Goal: Transaction & Acquisition: Purchase product/service

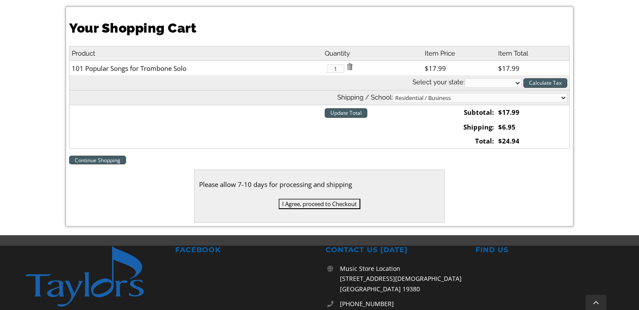
scroll to position [238, 0]
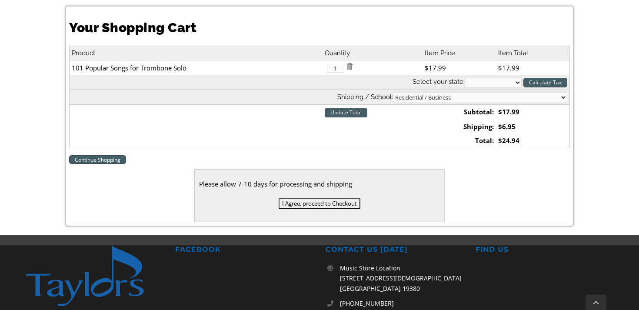
click at [346, 202] on input "I Agree, proceed to Checkout" at bounding box center [320, 203] width 82 height 10
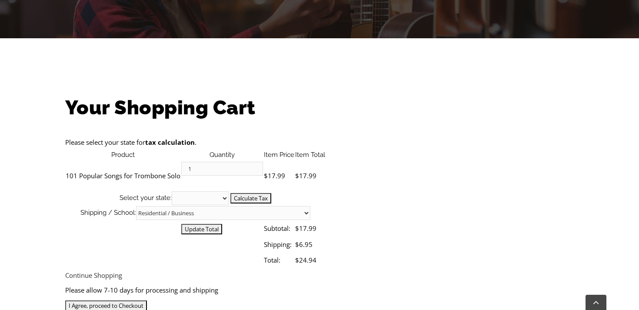
scroll to position [204, 0]
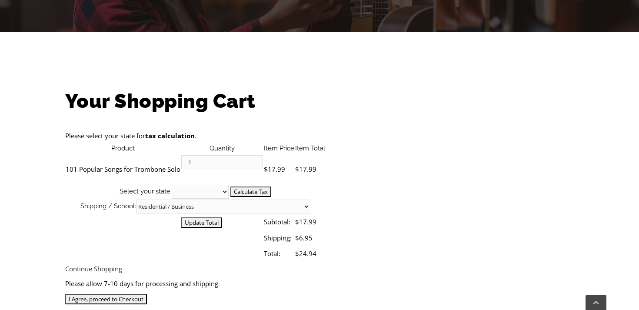
click at [519, 193] on select "Alabama Alaska Arizona Arkansas California Colorado Connecticut Delaware D. C. …" at bounding box center [497, 200] width 57 height 14
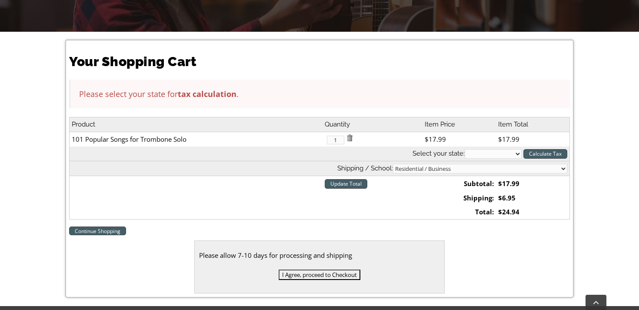
select select "WA"
click at [344, 273] on input "I Agree, proceed to Checkout" at bounding box center [320, 274] width 82 height 10
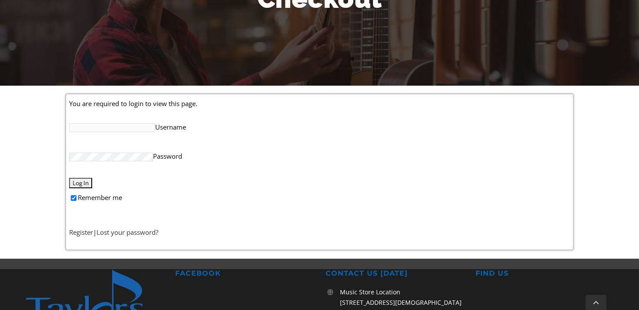
scroll to position [152, 0]
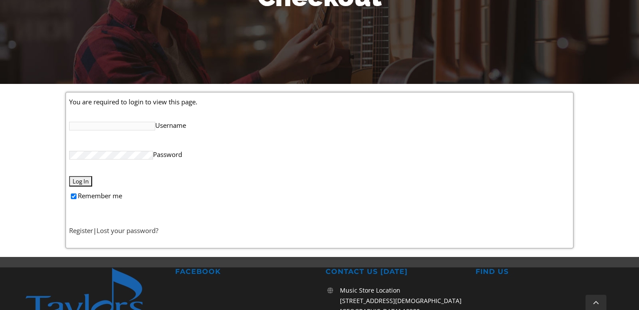
click at [115, 123] on input "Username" at bounding box center [112, 126] width 86 height 9
type input "robhurlow@msn.com"
click at [82, 179] on input "Log In" at bounding box center [80, 181] width 23 height 10
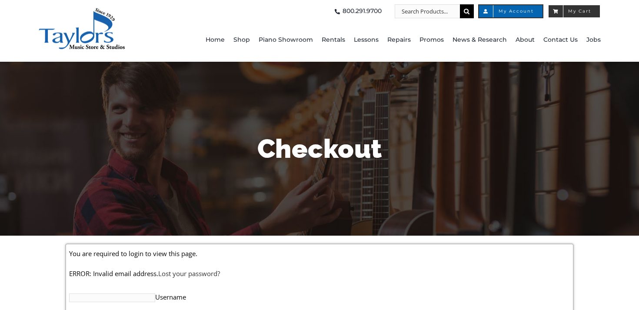
click at [580, 10] on span "My Cart" at bounding box center [574, 11] width 34 height 4
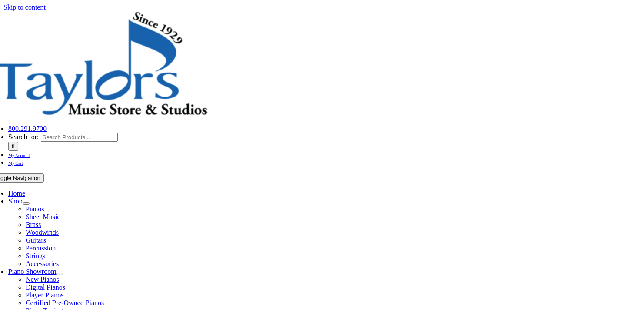
select select "WA"
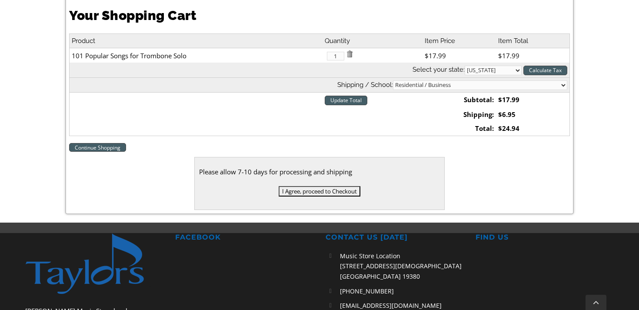
scroll to position [252, 0]
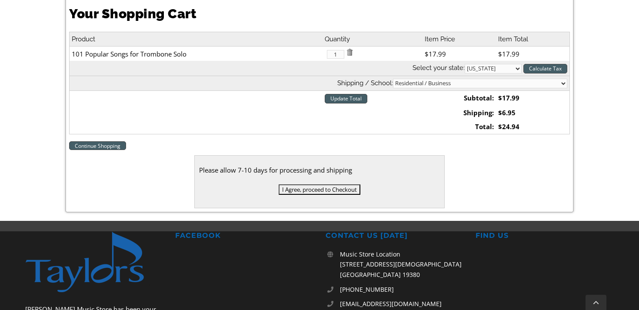
click at [348, 188] on input "I Agree, proceed to Checkout" at bounding box center [320, 189] width 82 height 10
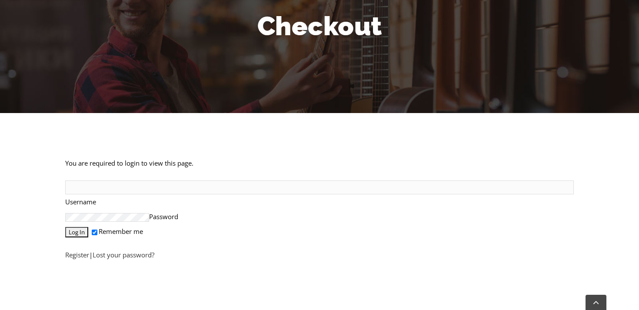
scroll to position [125, 0]
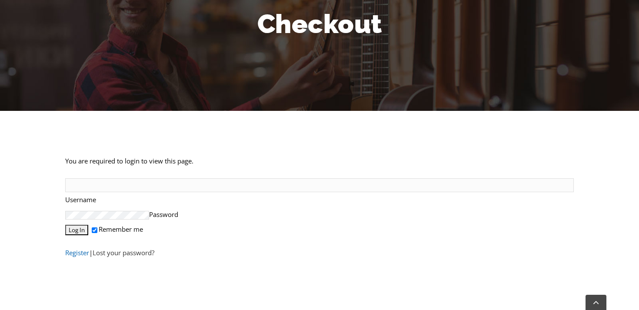
click at [86, 257] on link "Register" at bounding box center [81, 257] width 24 height 9
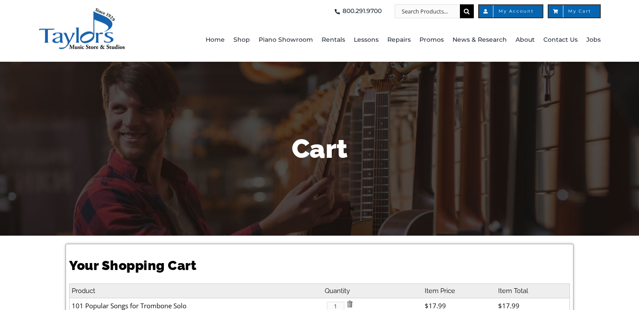
select select "WA"
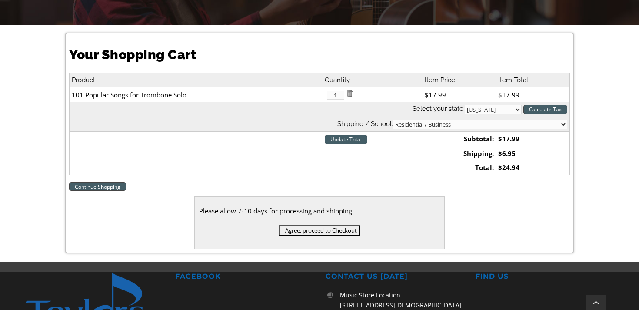
scroll to position [213, 0]
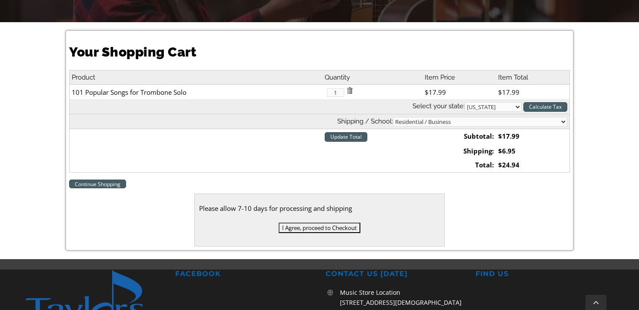
click at [314, 228] on input "I Agree, proceed to Checkout" at bounding box center [320, 228] width 82 height 10
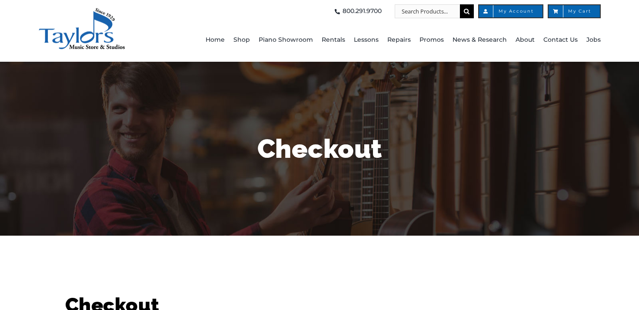
select select
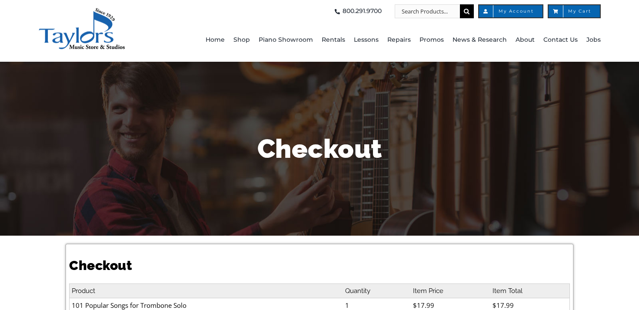
select select
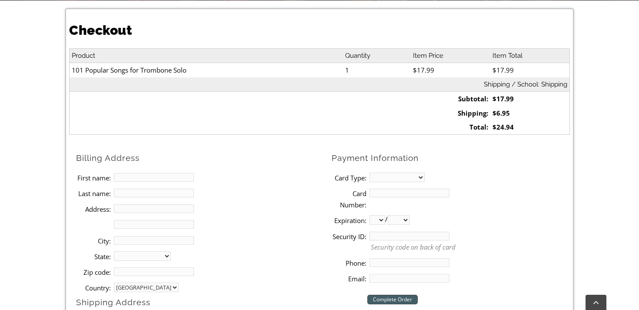
scroll to position [236, 0]
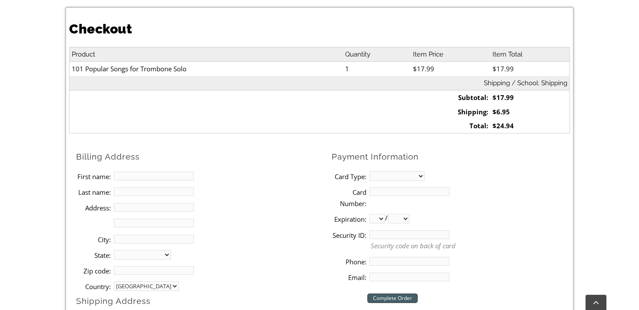
click at [144, 177] on input "First name:" at bounding box center [154, 176] width 80 height 9
type input "Robert"
type input "Hurlow"
type input "7812 NE Yeomalt Point Dr"
type input "BAINBRIDGE ISLAND"
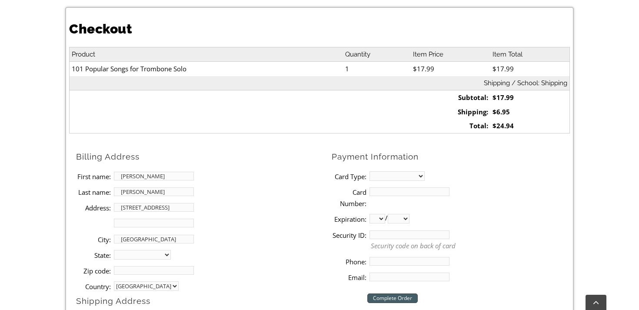
select select "WA"
type input "98110"
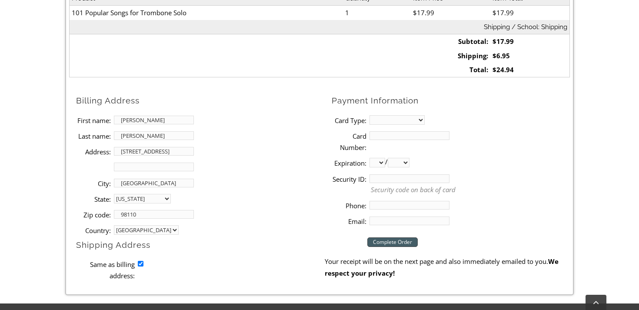
scroll to position [293, 0]
click at [422, 119] on select "MasterCard Visa American Express Discover" at bounding box center [396, 120] width 55 height 10
select select "visa"
click at [399, 133] on input "Card Number:" at bounding box center [409, 135] width 80 height 9
type input "4147342027144205"
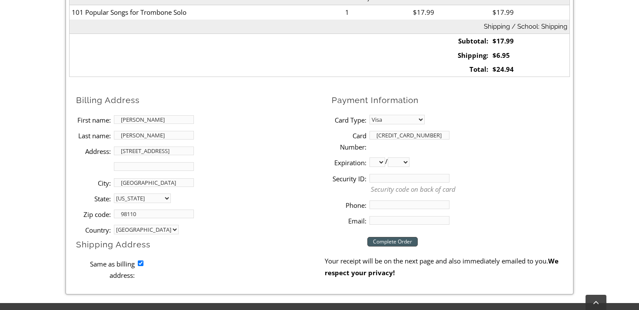
select select "09"
select select "2028"
type input "539"
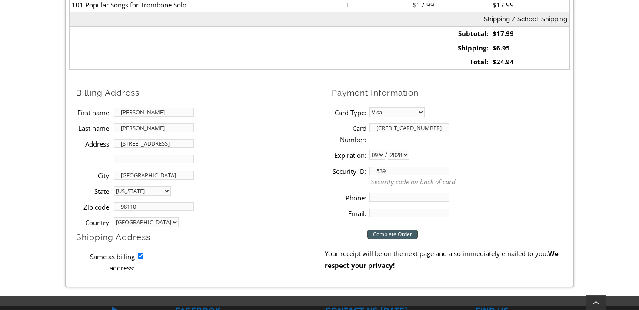
click at [405, 195] on input "Phone:" at bounding box center [409, 197] width 80 height 9
type input "2066617742"
type input "robhurlow@msn.com"
click at [405, 231] on input "Complete Order" at bounding box center [392, 234] width 50 height 10
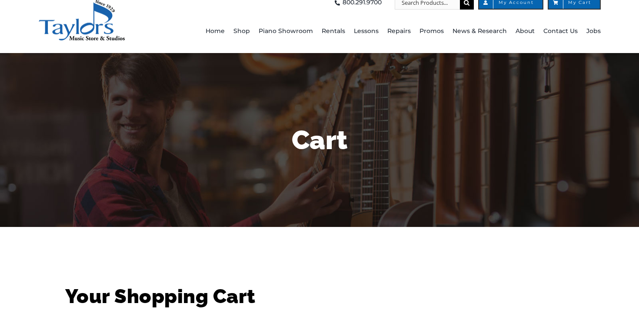
scroll to position [7, 0]
